Goal: Find specific page/section: Find specific page/section

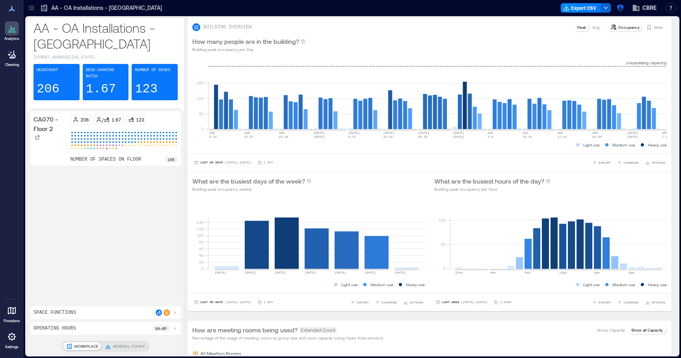
click at [33, 10] on icon at bounding box center [32, 8] width 8 height 8
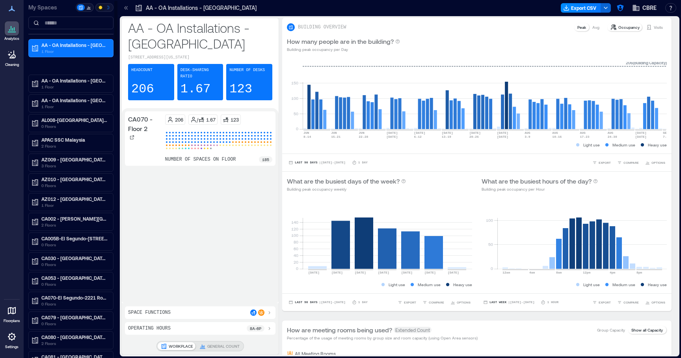
drag, startPoint x: 59, startPoint y: 26, endPoint x: 57, endPoint y: 33, distance: 7.7
click at [59, 26] on input at bounding box center [70, 23] width 85 height 13
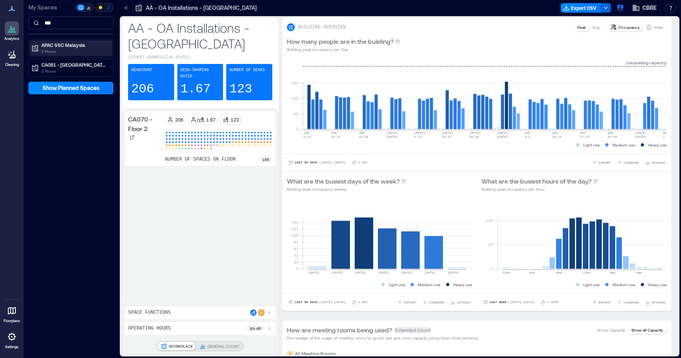
type input "***"
click at [76, 43] on p "APAC SSC Malaysia" at bounding box center [74, 45] width 66 height 6
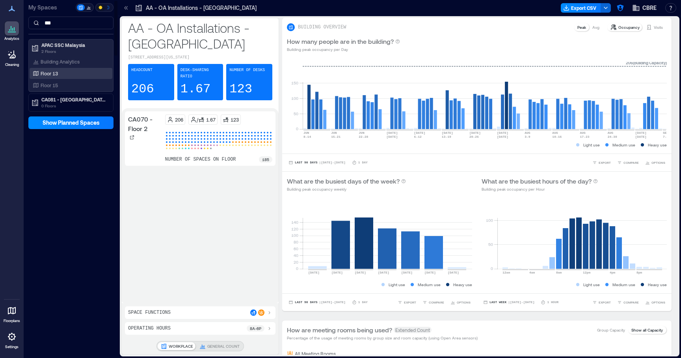
click at [67, 69] on div "Floor 13" at bounding box center [71, 73] width 83 height 11
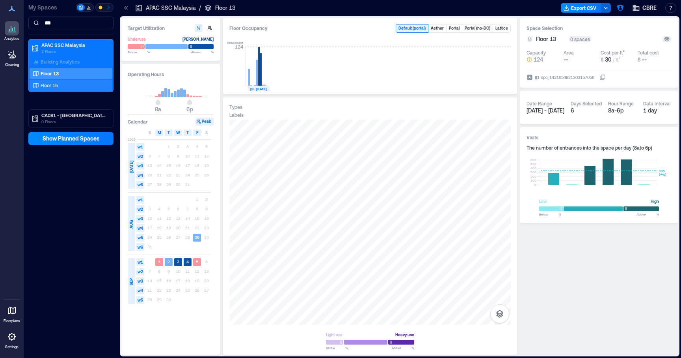
click at [61, 83] on div "Floor 15" at bounding box center [69, 85] width 77 height 8
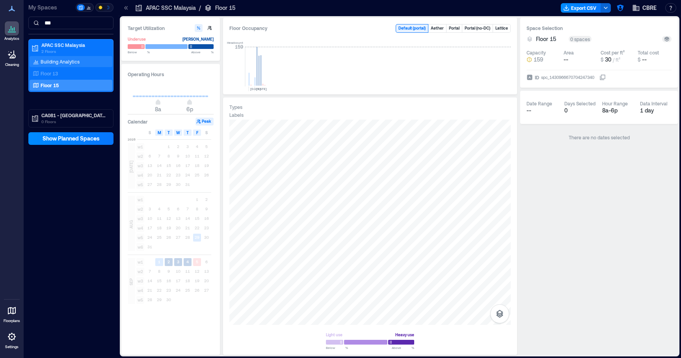
click at [59, 60] on p "Building Analytics" at bounding box center [60, 61] width 39 height 6
